Goal: Information Seeking & Learning: Learn about a topic

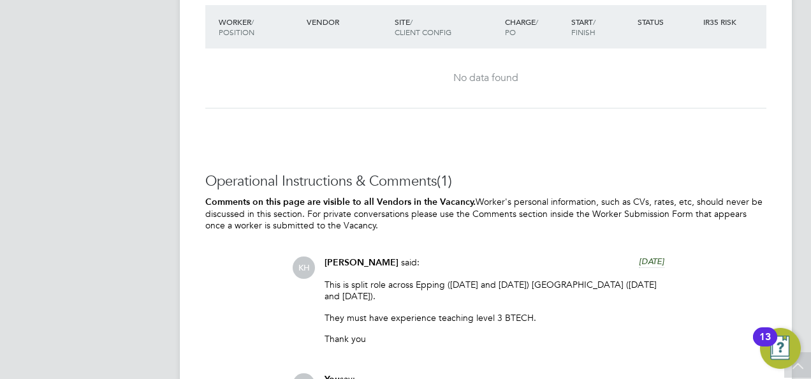
scroll to position [2794, 0]
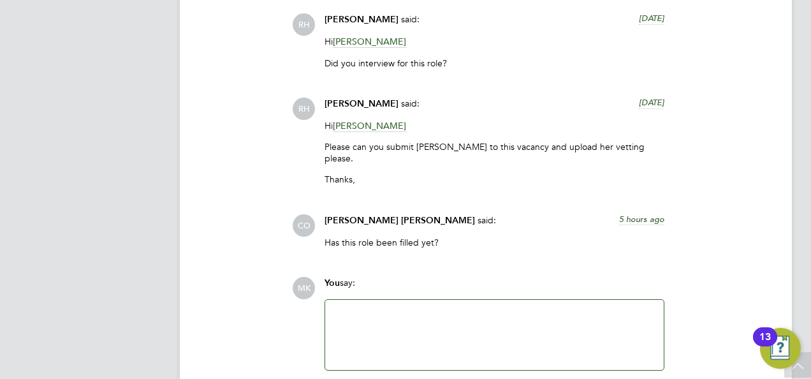
scroll to position [3316, 0]
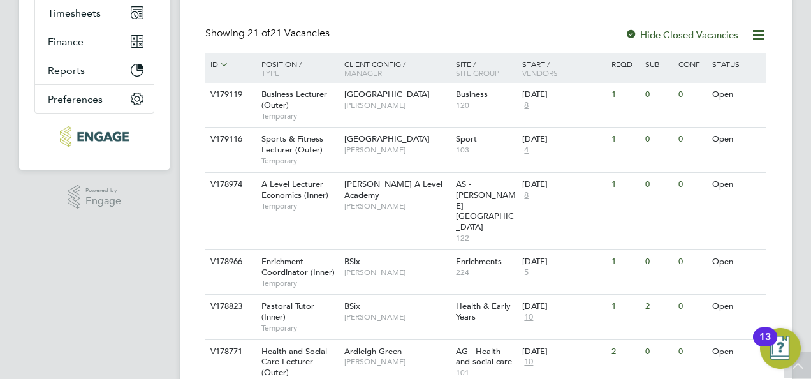
scroll to position [250, 0]
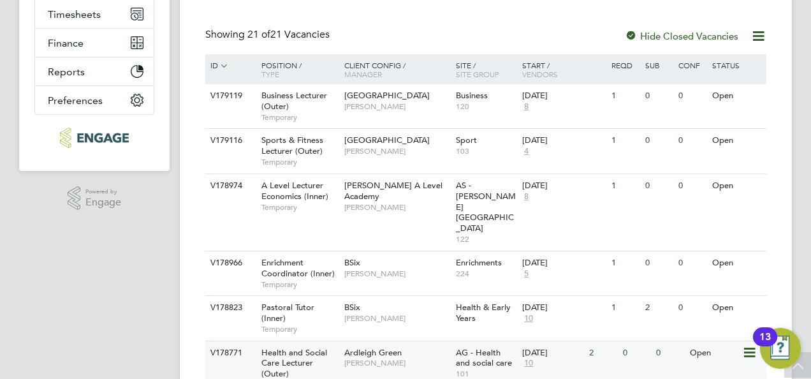
click at [299, 347] on span "Health and Social Care Lecturer (Outer)" at bounding box center [294, 363] width 66 height 33
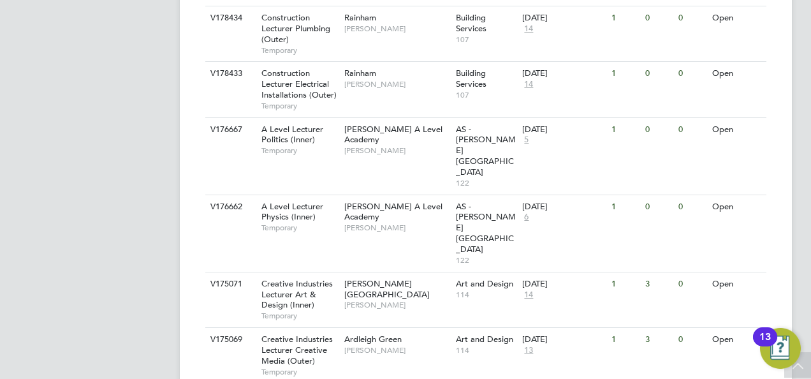
scroll to position [1015, 0]
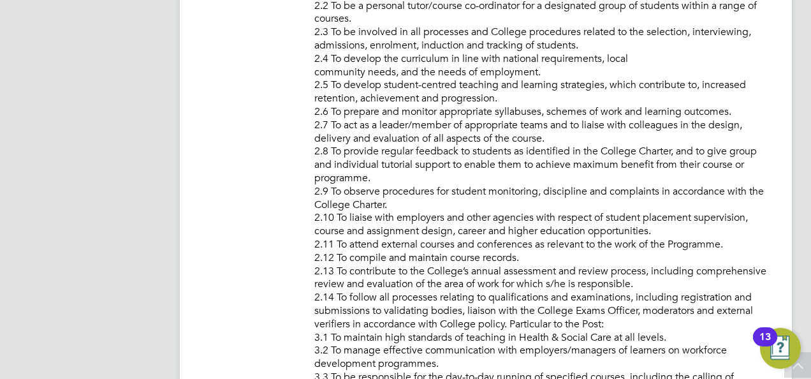
scroll to position [957, 0]
